Goal: Check status: Check status

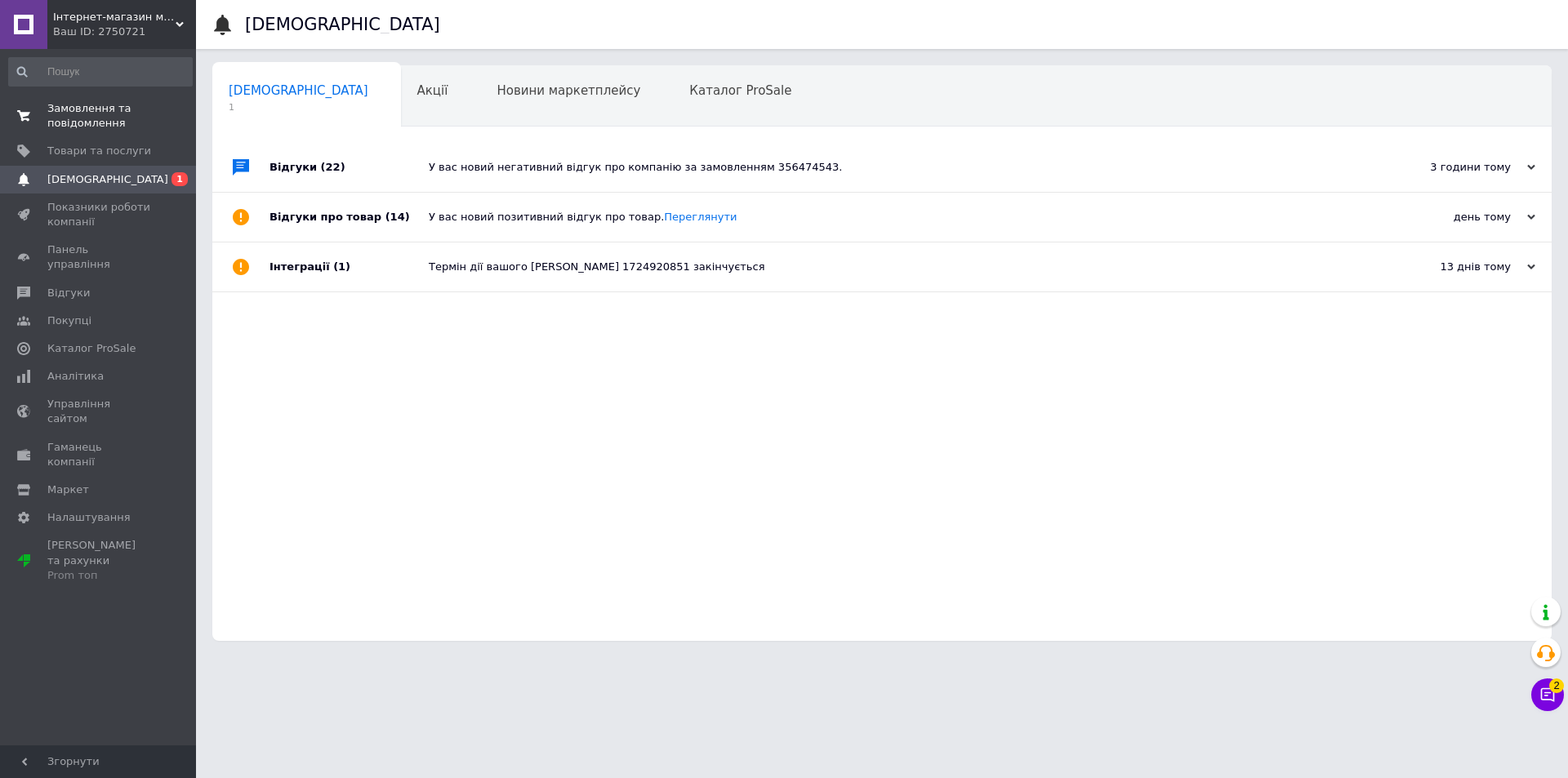
click at [96, 114] on span "Замовлення та повідомлення" at bounding box center [99, 117] width 103 height 30
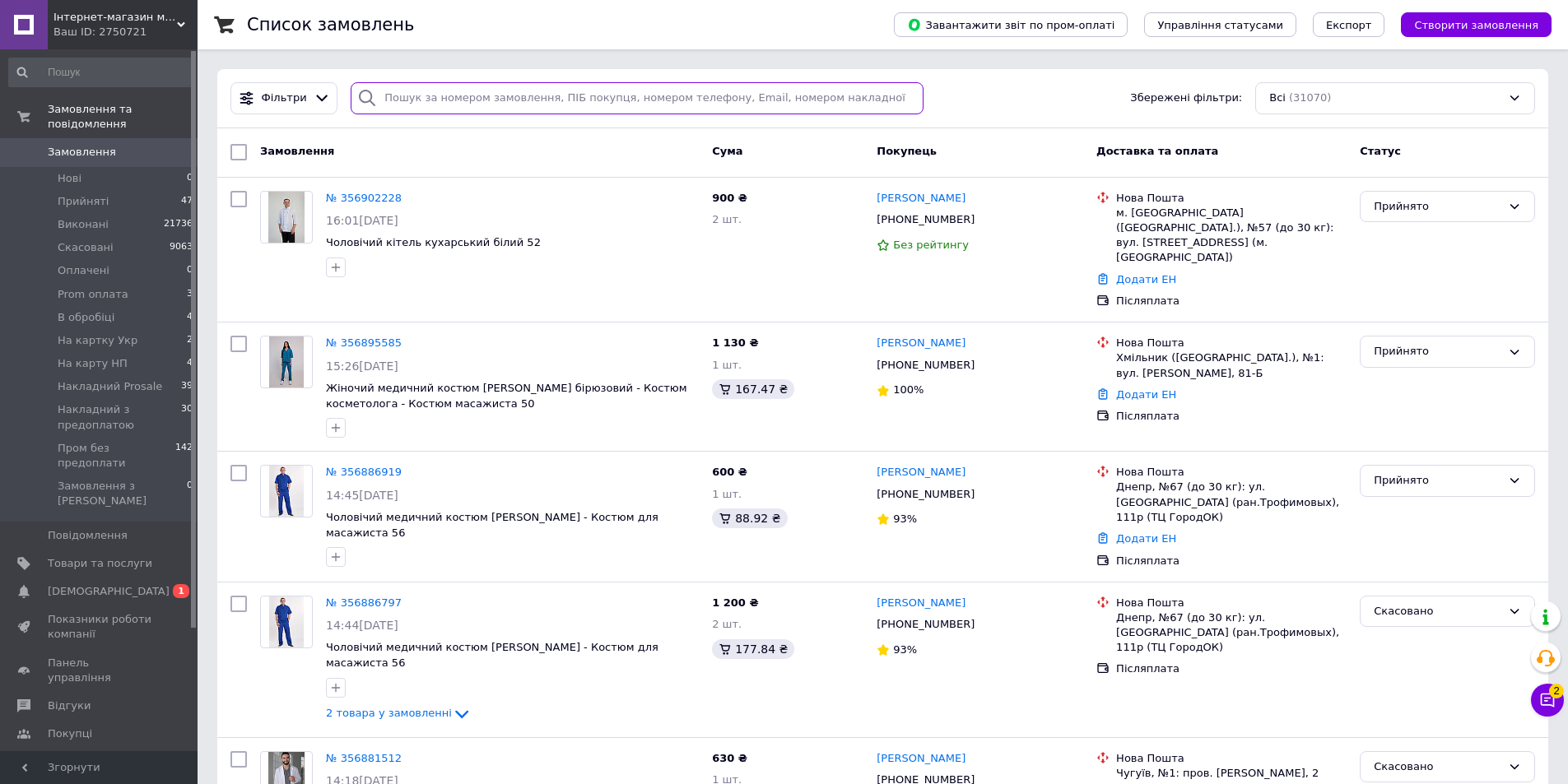
click at [512, 108] on input "search" at bounding box center [637, 98] width 572 height 32
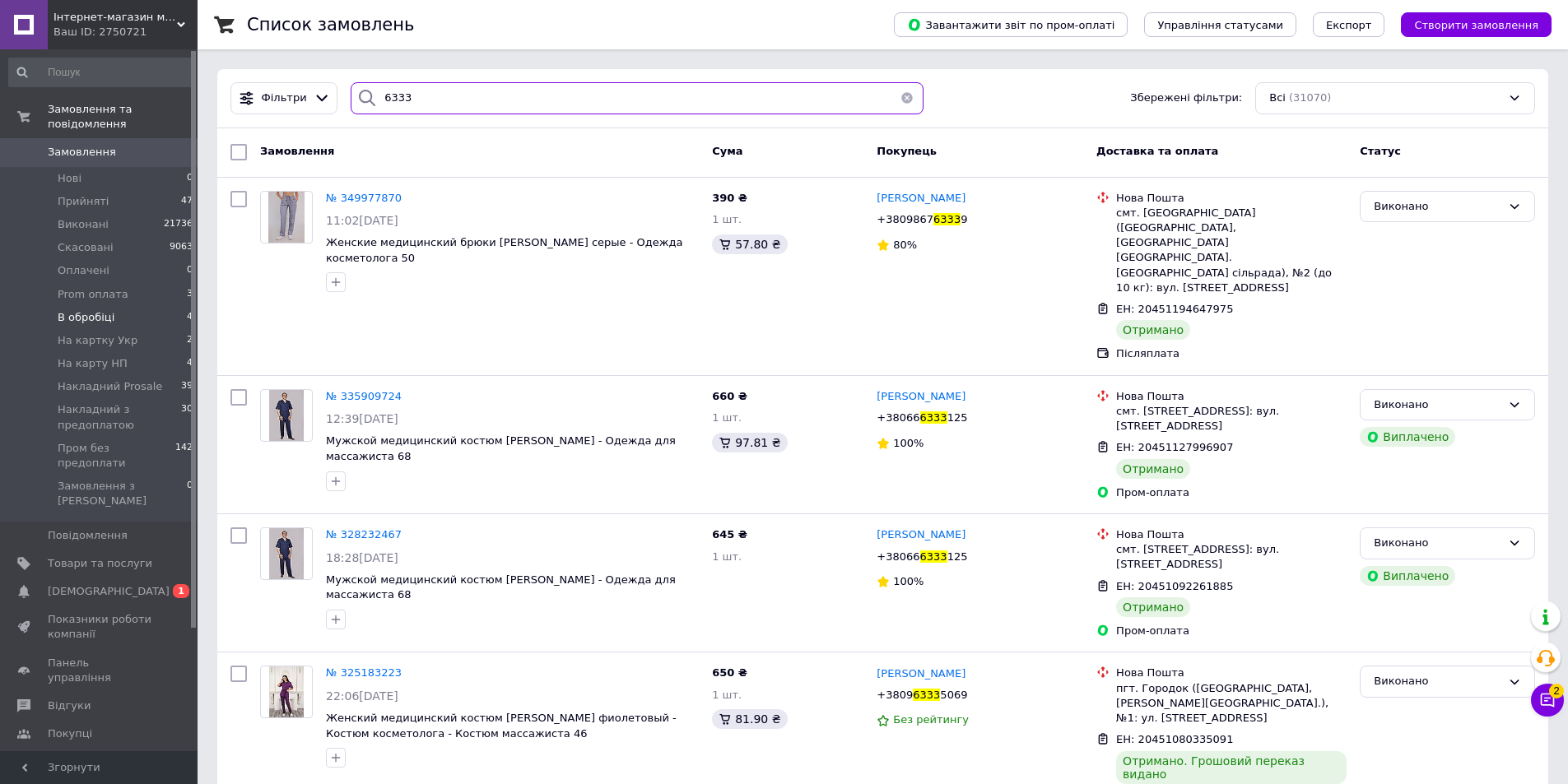
type input "6333"
click at [117, 306] on li "В обробіці 4" at bounding box center [101, 318] width 202 height 23
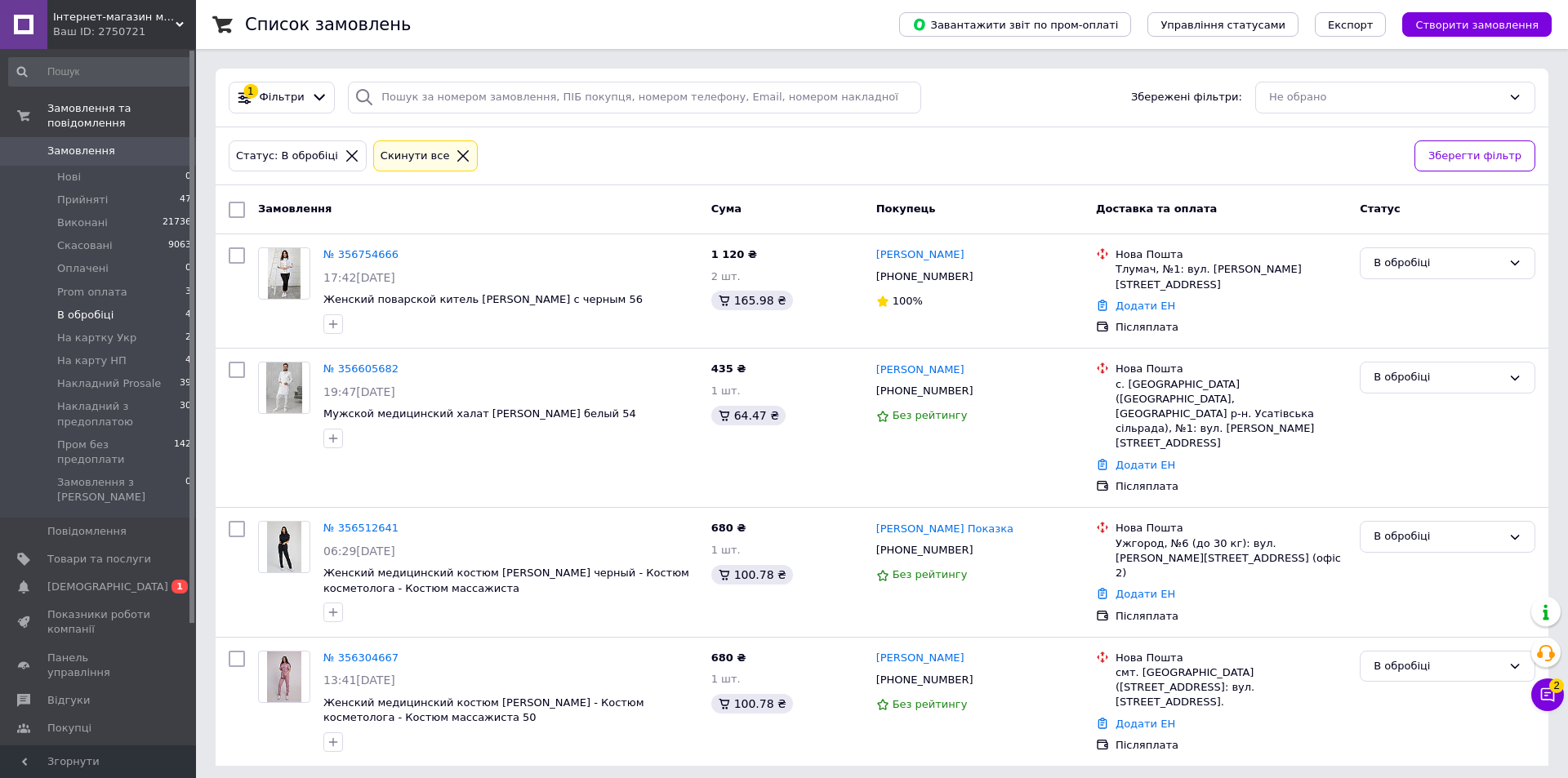
click at [82, 144] on span "Замовлення" at bounding box center [81, 151] width 67 height 15
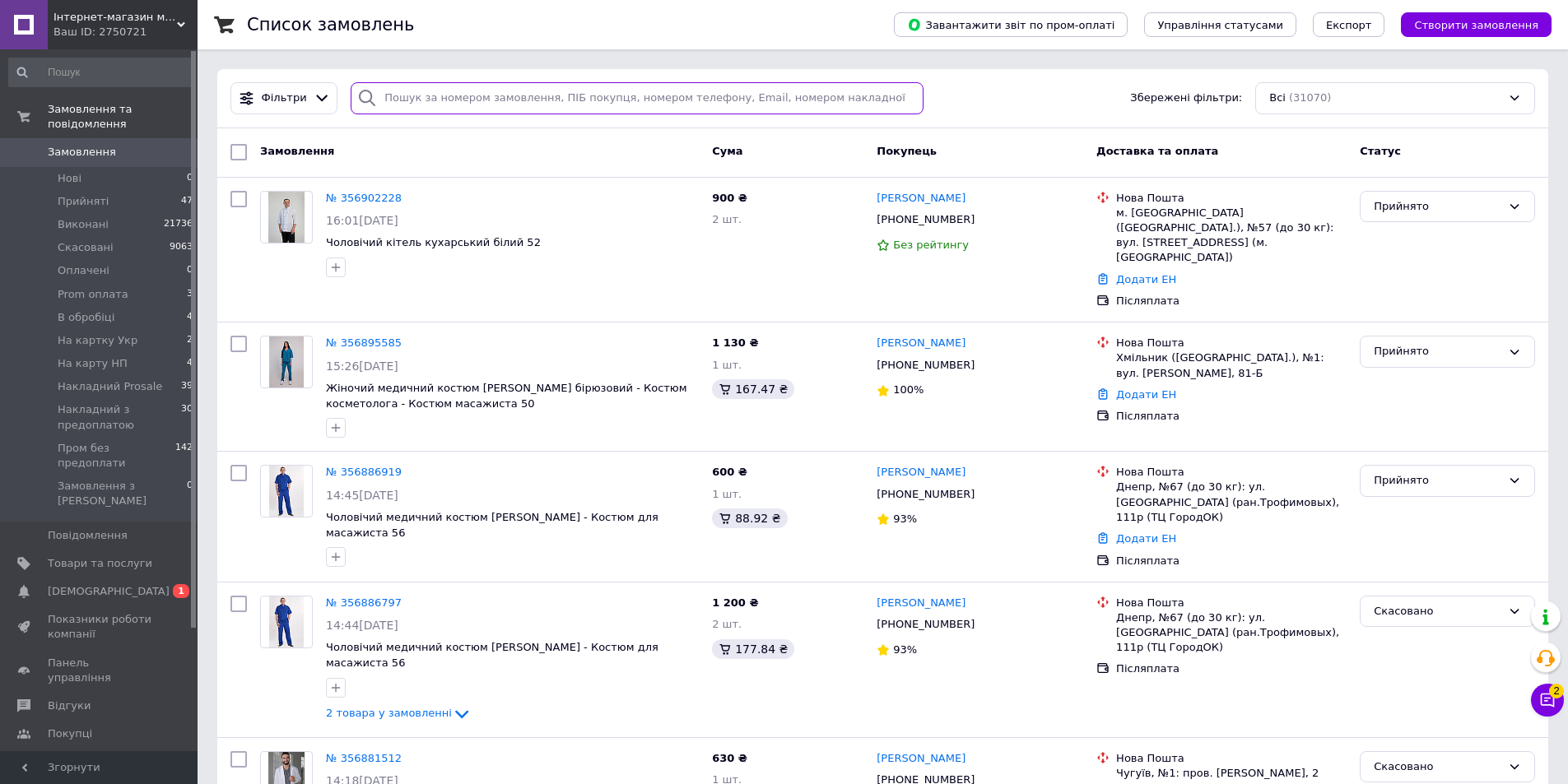
click at [447, 109] on input "search" at bounding box center [637, 98] width 572 height 32
